Goal: Task Accomplishment & Management: Complete application form

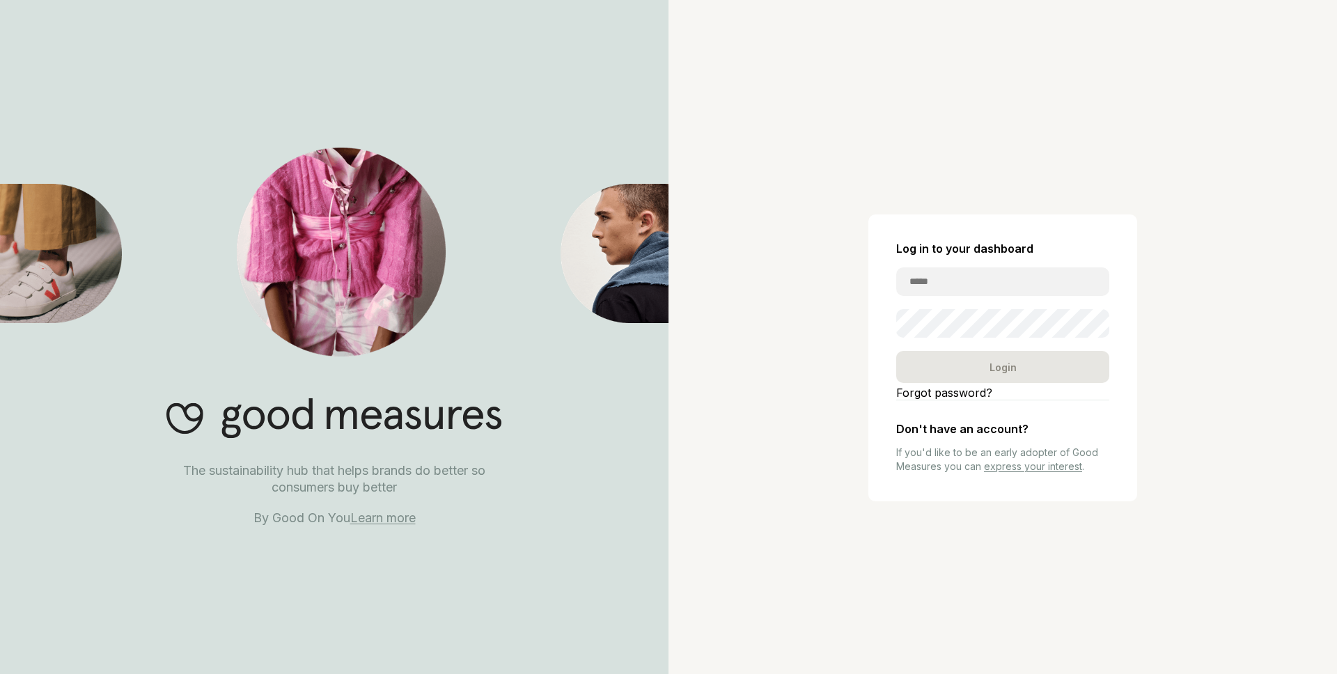
click at [381, 519] on link "Learn more" at bounding box center [382, 517] width 65 height 15
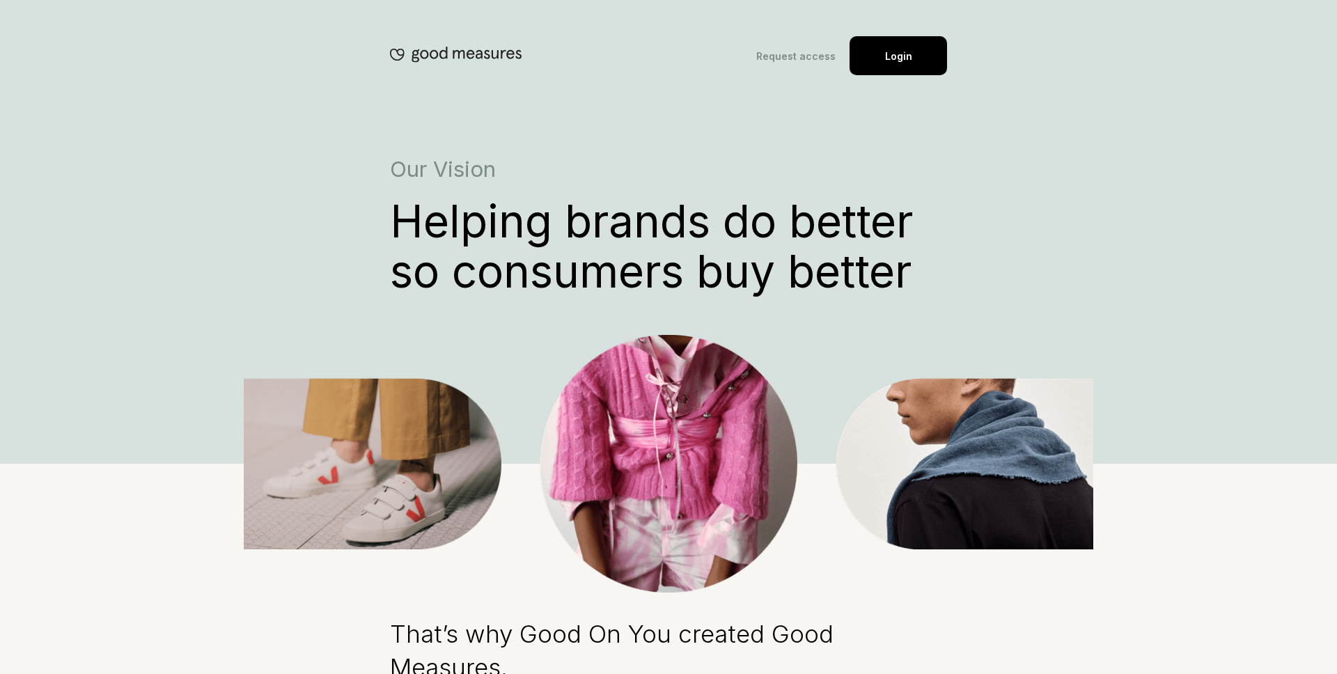
click at [813, 55] on link "Request access" at bounding box center [795, 56] width 79 height 12
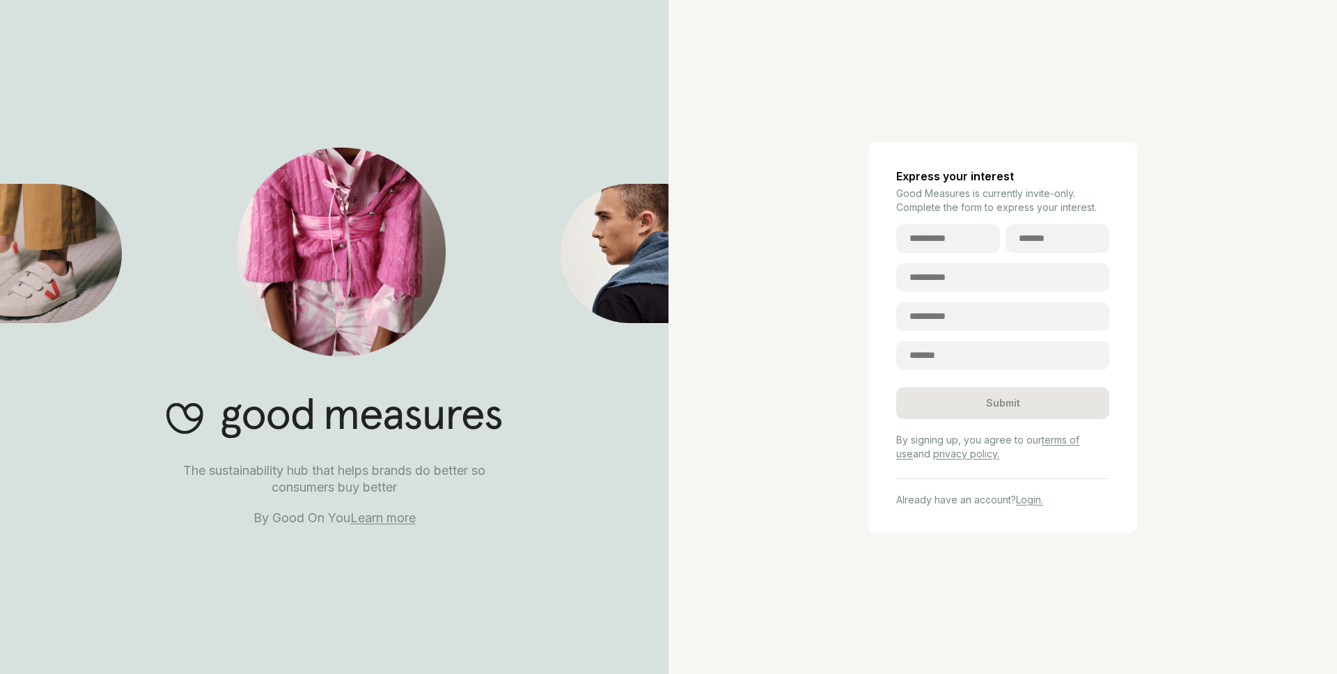
click at [383, 521] on link "Learn more" at bounding box center [382, 517] width 65 height 15
